Goal: Information Seeking & Learning: Find specific fact

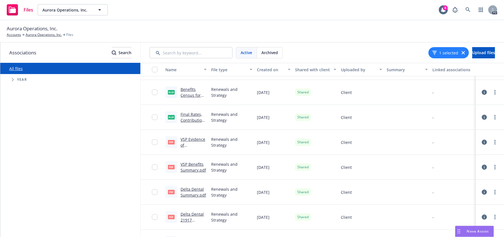
scroll to position [113, 0]
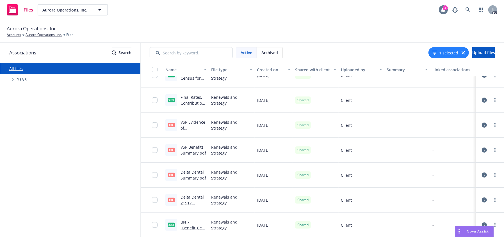
click at [443, 12] on icon at bounding box center [444, 9] width 4 height 5
click at [469, 231] on span "Nova Assist" at bounding box center [478, 231] width 22 height 5
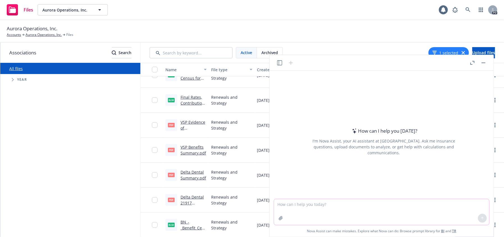
click at [368, 211] on textarea at bounding box center [381, 213] width 215 height 26
type textarea "what are the policy numbers of all lines of insurance for Aurora"
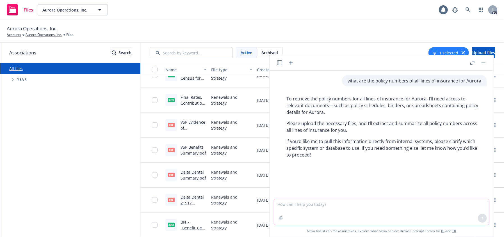
click at [393, 214] on textarea at bounding box center [381, 213] width 215 height 26
click at [318, 213] on textarea at bounding box center [381, 213] width 215 height 26
click at [482, 60] on button "button" at bounding box center [484, 63] width 7 height 7
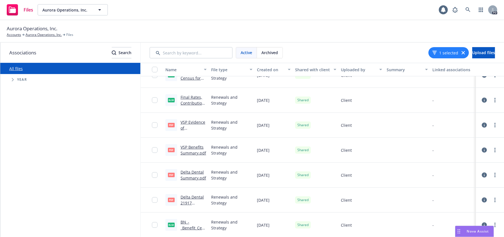
click at [196, 148] on link "VSP Benefits Summary.pdf" at bounding box center [194, 150] width 26 height 11
click at [12, 79] on icon "Tree Example" at bounding box center [13, 79] width 2 height 3
click at [20, 157] on icon "Tree Example" at bounding box center [20, 156] width 2 height 3
click at [40, 167] on span "Carrier" at bounding box center [39, 168] width 17 height 3
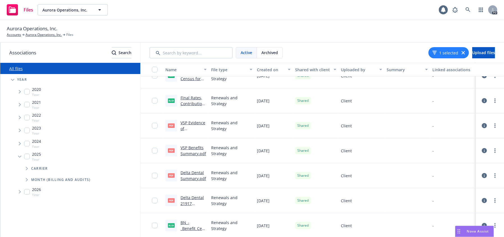
click at [27, 169] on icon "Tree Example" at bounding box center [27, 168] width 2 height 3
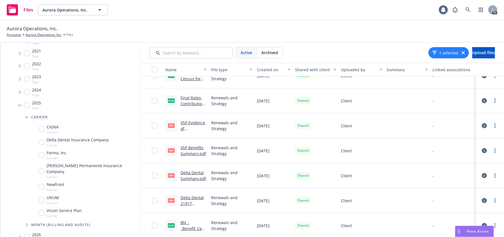
scroll to position [52, 0]
click at [43, 129] on input "Tree Example" at bounding box center [42, 129] width 6 height 6
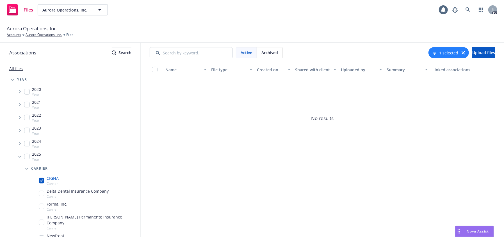
click at [55, 175] on div "CIGNA Carrier" at bounding box center [84, 181] width 114 height 13
click at [56, 179] on div "Quick Actions" at bounding box center [68, 178] width 27 height 7
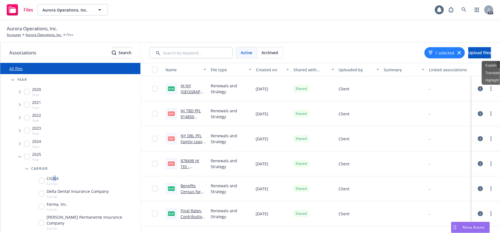
click at [42, 182] on input "Tree Example" at bounding box center [42, 181] width 6 height 6
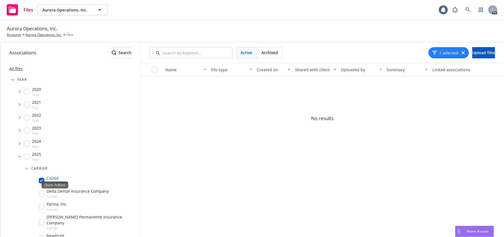
click at [299, 109] on span "No results" at bounding box center [323, 118] width 364 height 84
click at [201, 101] on span "No results" at bounding box center [323, 118] width 364 height 84
click at [462, 53] on icon "button" at bounding box center [463, 52] width 3 height 3
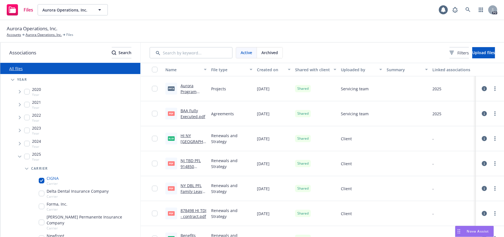
click at [187, 85] on link "Aurora Program Analysis by Newfront.pptx" at bounding box center [193, 97] width 25 height 29
click at [42, 180] on input "Tree Example" at bounding box center [42, 181] width 6 height 6
checkbox input "false"
click at [19, 157] on icon "Tree Example" at bounding box center [19, 157] width 3 height 2
click at [27, 157] on input "Tree Example" at bounding box center [27, 157] width 6 height 6
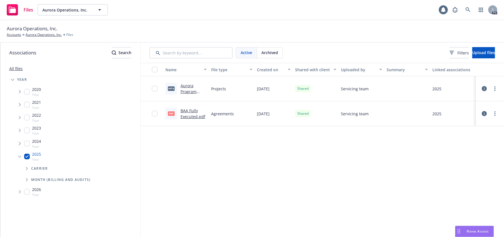
click at [27, 155] on input "Tree Example" at bounding box center [27, 157] width 6 height 6
checkbox input "false"
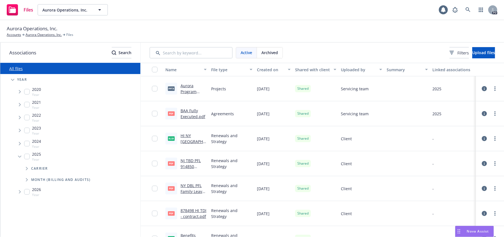
click at [64, 210] on div "All files Accessibility guide for tree Tree Example. Navigate the tree with the…" at bounding box center [70, 150] width 140 height 175
drag, startPoint x: 19, startPoint y: 155, endPoint x: 32, endPoint y: 165, distance: 15.9
click at [20, 155] on span "Tree Example" at bounding box center [19, 156] width 9 height 9
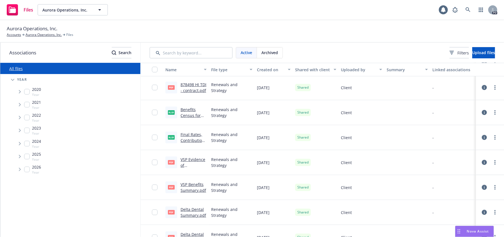
scroll to position [162, 0]
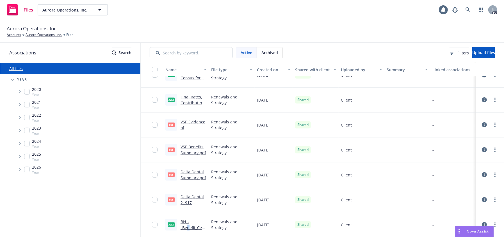
click at [189, 230] on link "BN_-_Benefit_Census [DATE].xlsx" at bounding box center [194, 230] width 26 height 23
click at [81, 141] on div "2024 Year" at bounding box center [77, 143] width 128 height 13
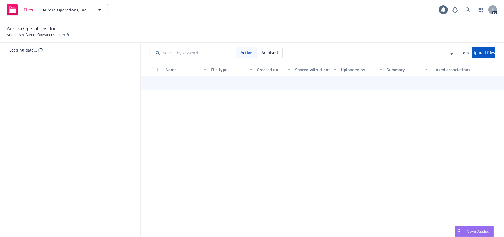
scroll to position [160, 0]
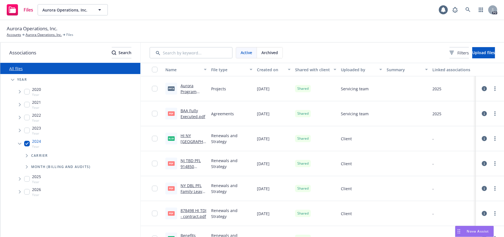
click at [75, 214] on div "All files Accessibility guide for tree Tree Example. Navigate the tree with the…" at bounding box center [70, 150] width 140 height 175
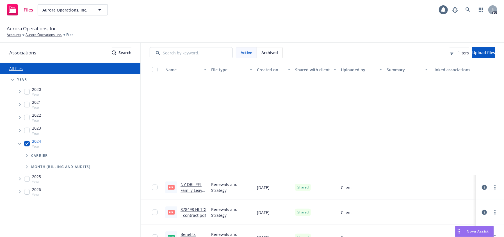
scroll to position [162, 0]
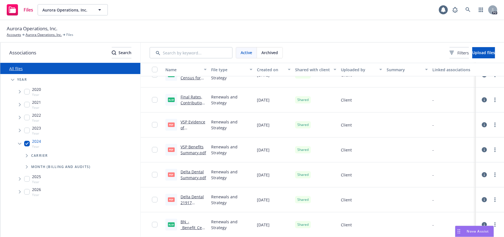
click at [6, 118] on ul "2020 Year [DATE] Year [DATE] Year [DATE] Year [DATE] Year Carrier Month (Billin…" at bounding box center [73, 141] width 135 height 113
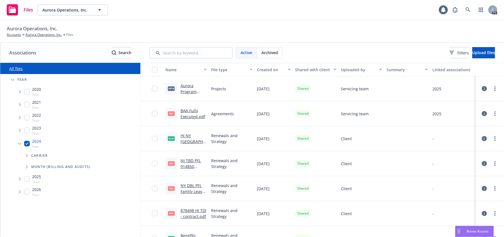
click at [62, 218] on div "All files Accessibility guide for tree Tree Example. Navigate the tree with the…" at bounding box center [70, 150] width 140 height 175
click at [111, 194] on div "2026 Year" at bounding box center [77, 192] width 128 height 13
checkbox input "true"
